Goal: Find specific page/section: Find specific page/section

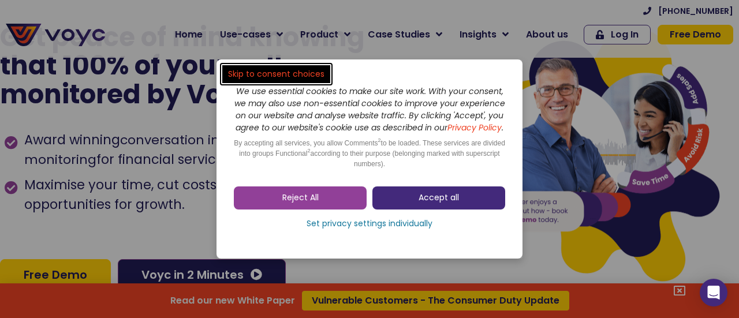
click at [426, 203] on span "Accept all" at bounding box center [438, 198] width 40 height 12
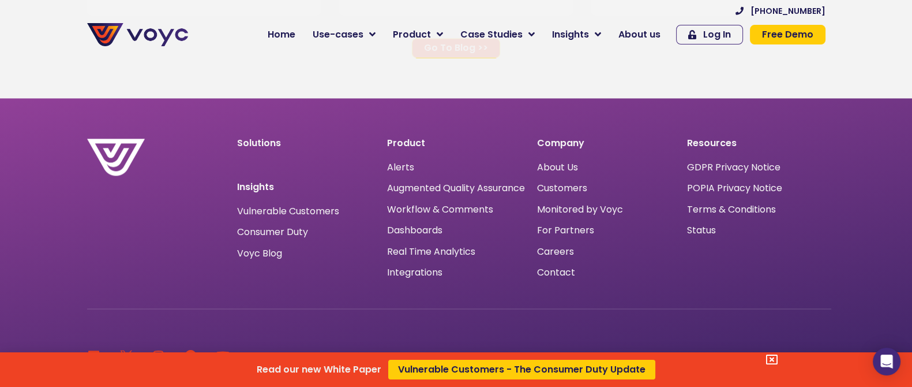
scroll to position [7530, 0]
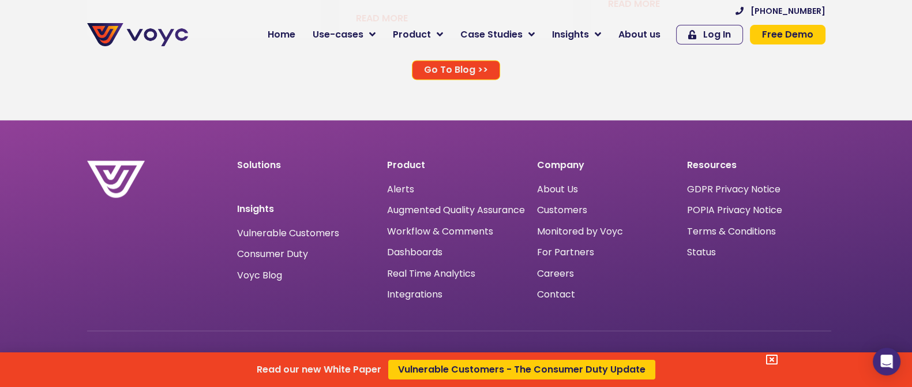
click at [555, 280] on div "Read our new White Paper Vulnerable Customers - The Consumer Duty Update" at bounding box center [456, 193] width 912 height 387
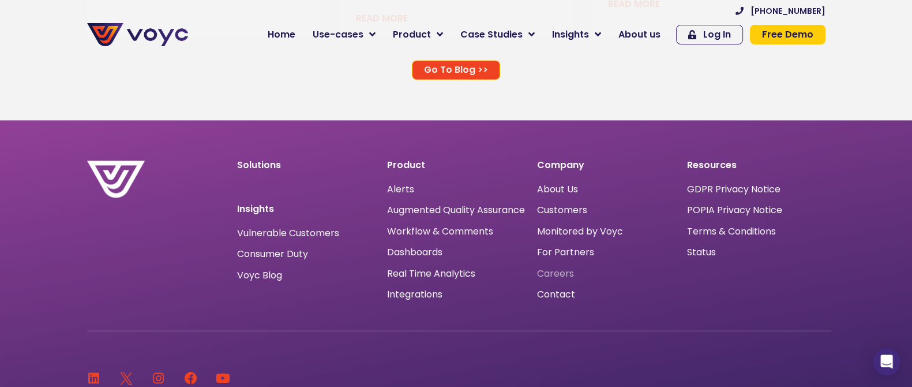
click at [561, 274] on span "Careers" at bounding box center [555, 274] width 37 height 0
click at [554, 294] on span "Contact" at bounding box center [556, 294] width 38 height 0
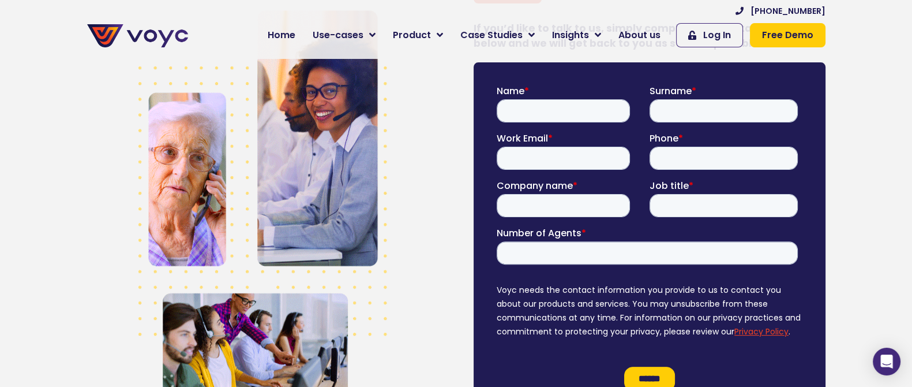
scroll to position [361, 0]
